Goal: Book appointment/travel/reservation

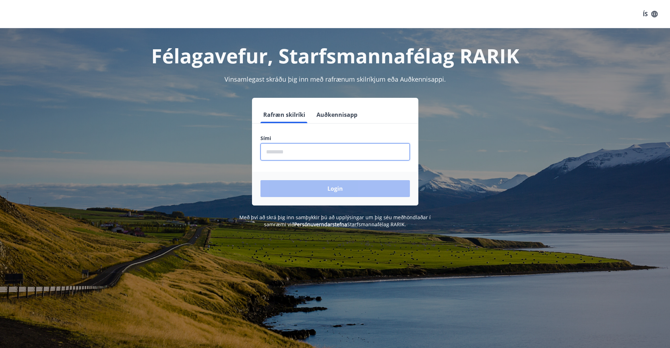
click at [293, 150] on input "phone" at bounding box center [334, 151] width 149 height 17
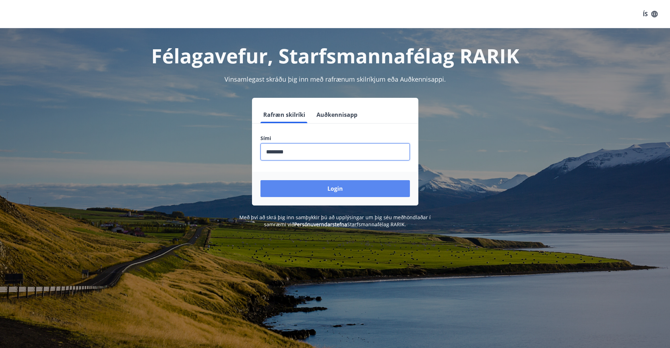
type input "********"
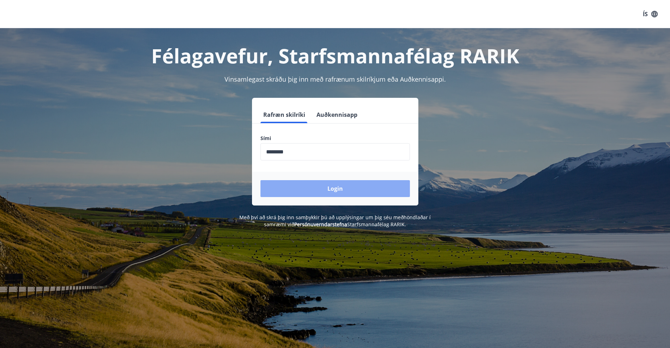
click at [338, 190] on button "Login" at bounding box center [334, 188] width 149 height 17
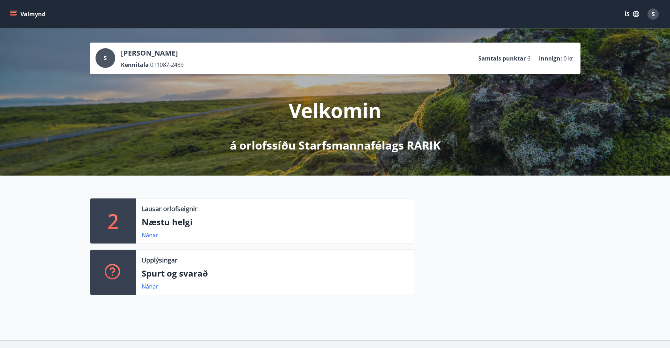
click at [11, 12] on icon "menu" at bounding box center [13, 14] width 7 height 7
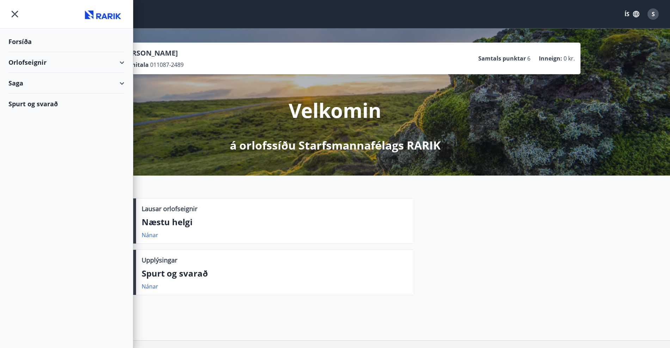
click at [122, 58] on div "Orlofseignir" at bounding box center [66, 62] width 116 height 21
click at [27, 94] on div "Bókunardagatal" at bounding box center [66, 95] width 105 height 15
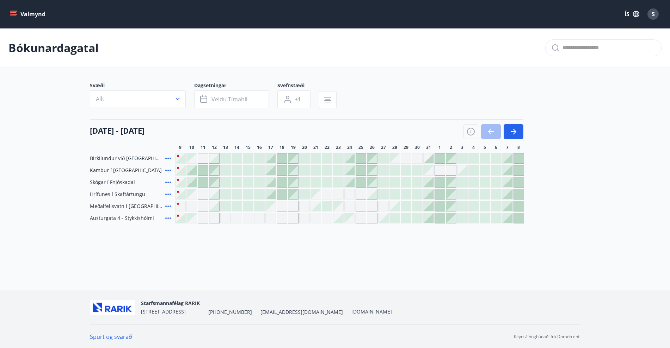
scroll to position [1, 0]
click at [17, 10] on button "Valmynd" at bounding box center [28, 14] width 40 height 13
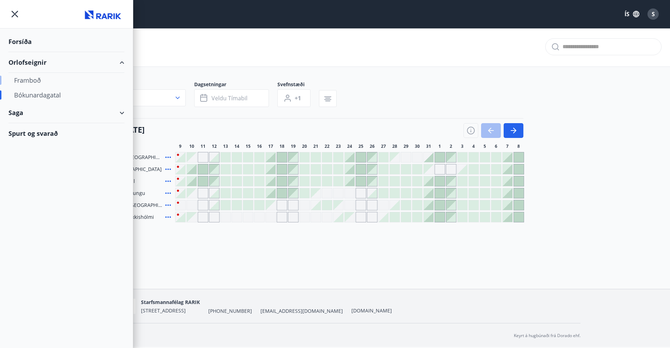
click at [25, 82] on div "Framboð" at bounding box center [66, 80] width 105 height 15
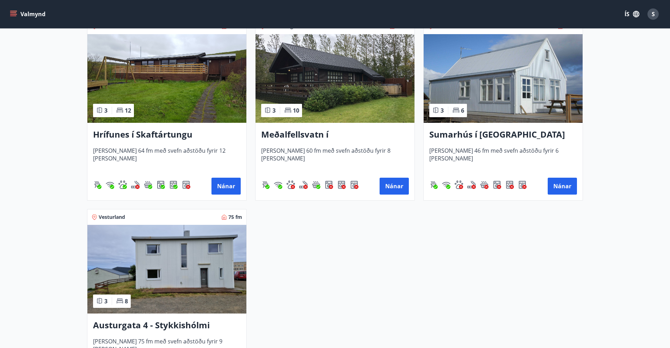
scroll to position [335, 0]
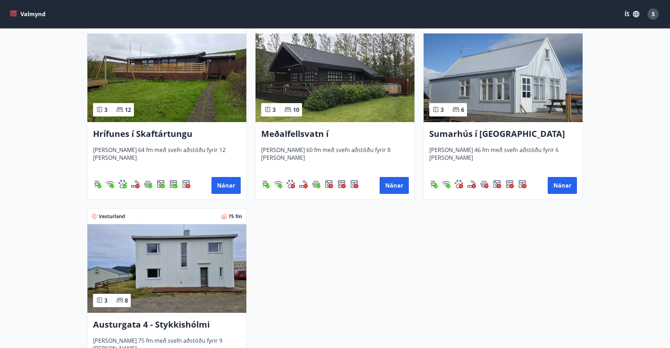
click at [364, 88] on img at bounding box center [334, 77] width 159 height 89
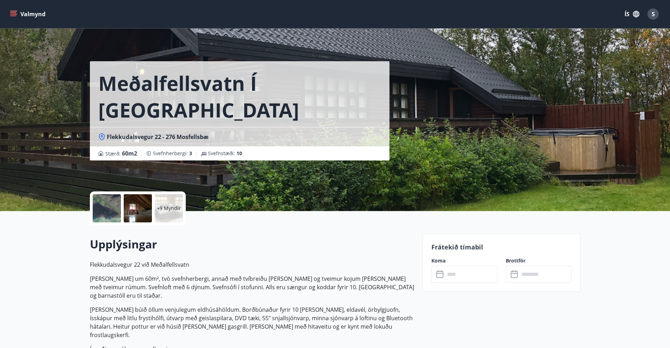
click at [107, 208] on div at bounding box center [107, 208] width 28 height 28
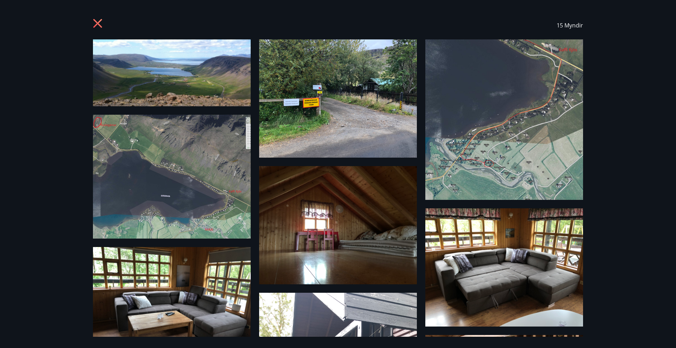
click at [97, 24] on icon at bounding box center [97, 23] width 9 height 9
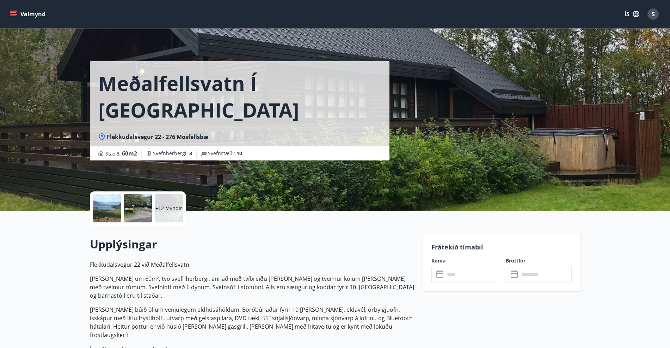
click at [11, 8] on button "Valmynd" at bounding box center [28, 14] width 40 height 13
click at [472, 276] on input "text" at bounding box center [471, 274] width 52 height 17
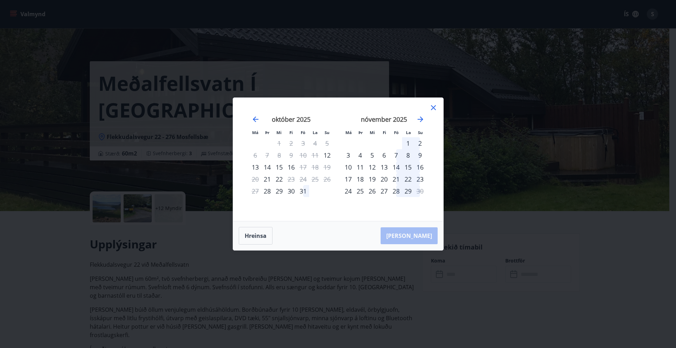
click at [430, 108] on icon at bounding box center [433, 108] width 8 height 8
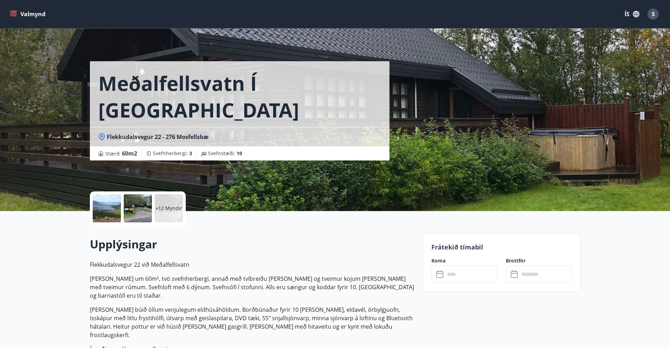
click at [12, 19] on button "Valmynd" at bounding box center [28, 14] width 40 height 13
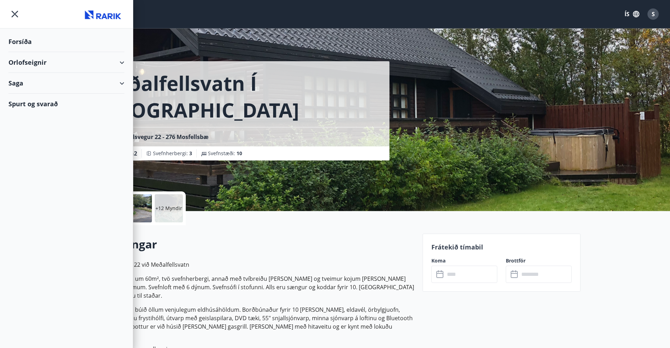
click at [109, 64] on div "Orlofseignir" at bounding box center [66, 62] width 116 height 21
click at [34, 95] on div "Bókunardagatal" at bounding box center [66, 95] width 105 height 15
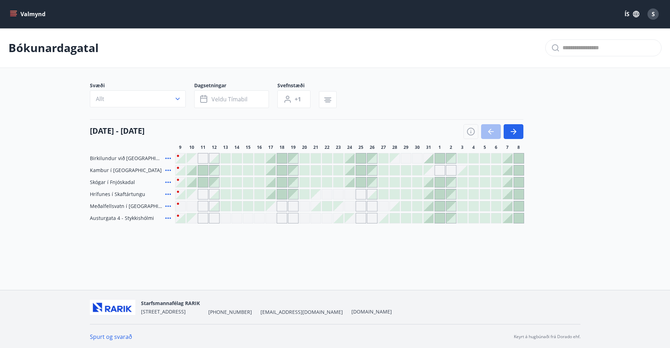
scroll to position [1, 0]
